Goal: Find specific page/section: Find specific page/section

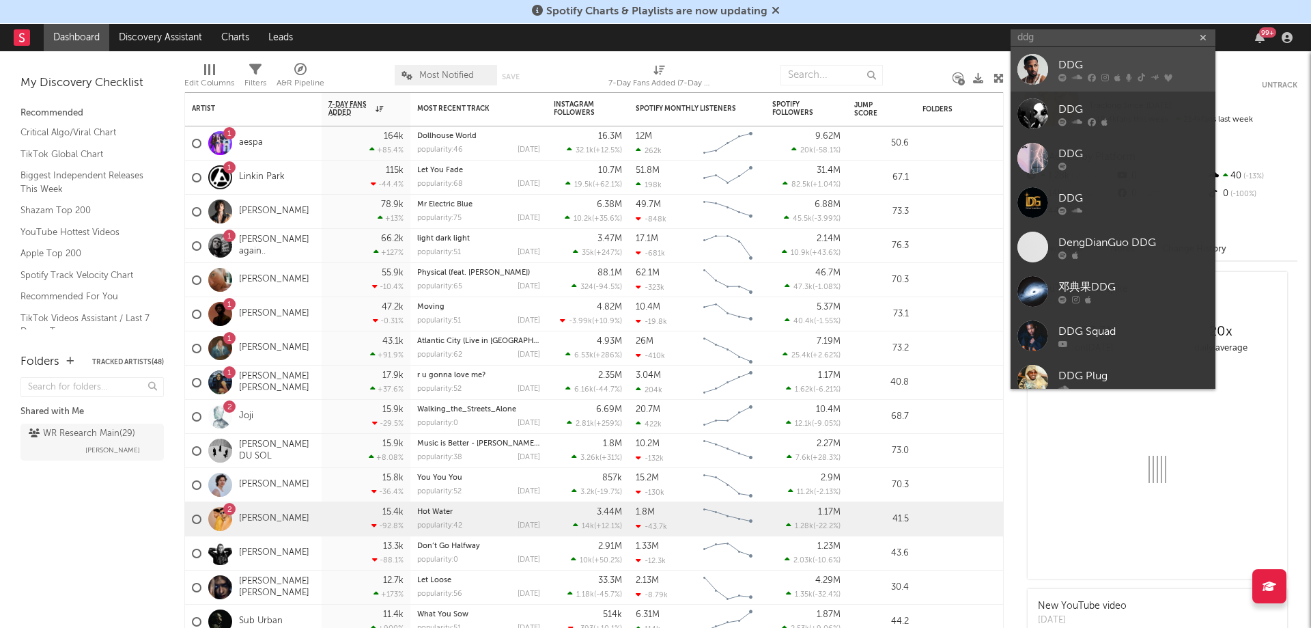
type input "ddg"
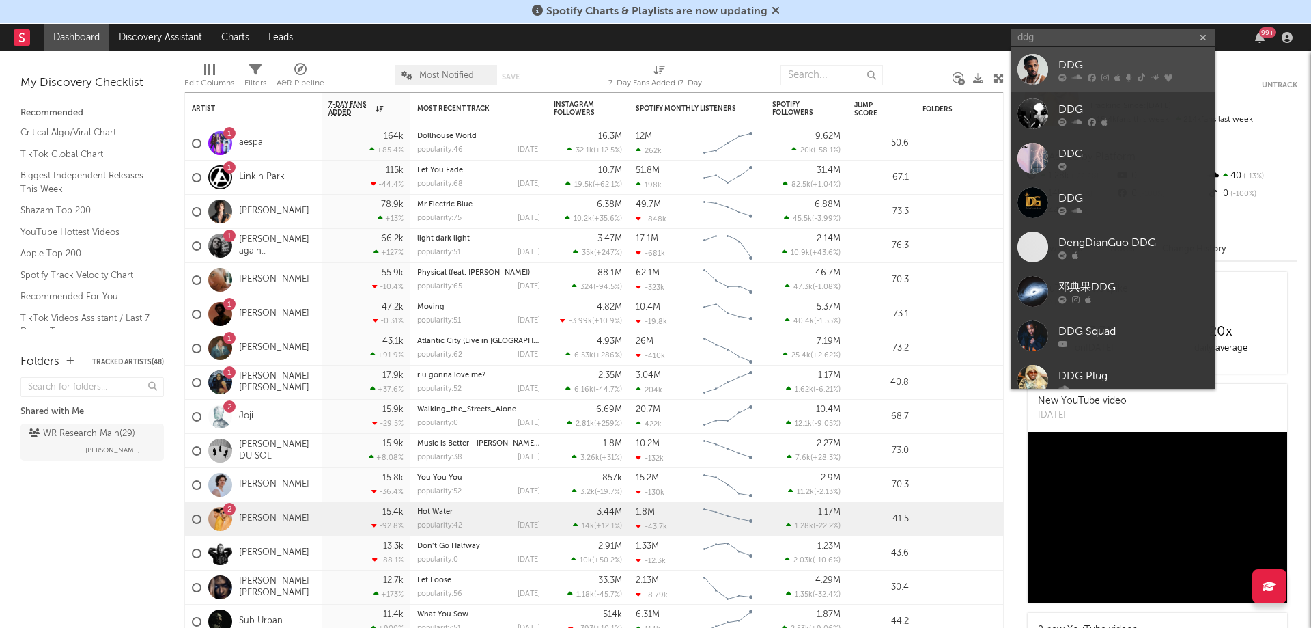
click at [1044, 62] on div at bounding box center [1033, 69] width 31 height 31
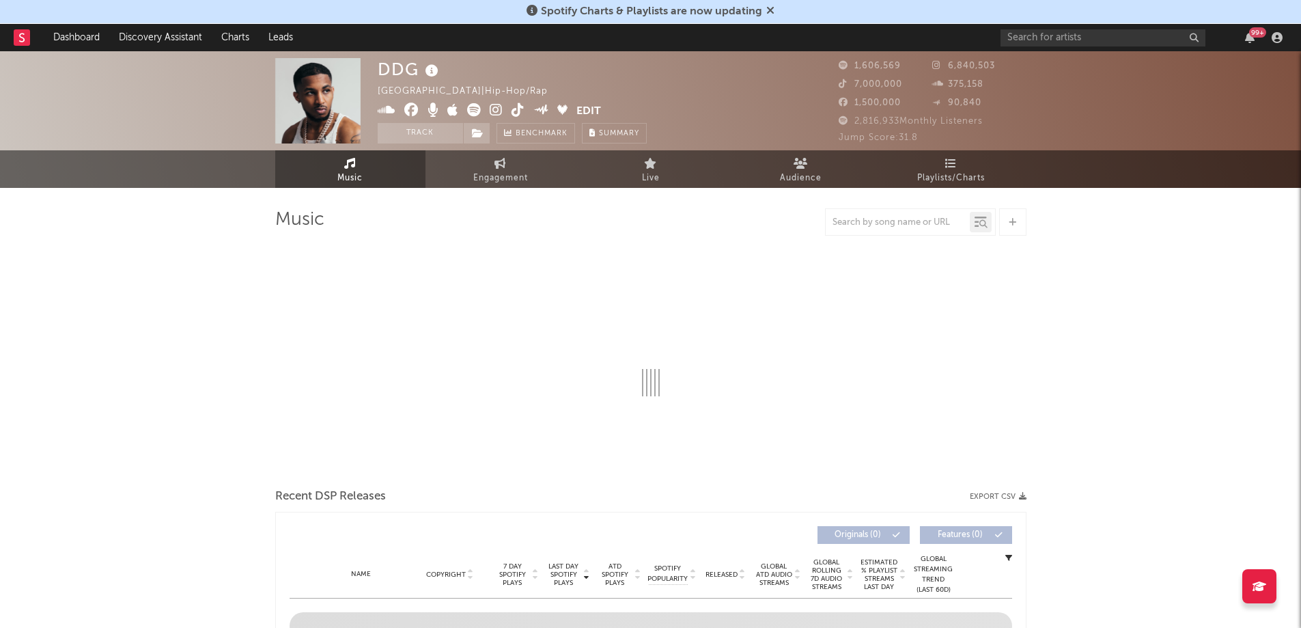
select select "6m"
